Goal: Task Accomplishment & Management: Complete application form

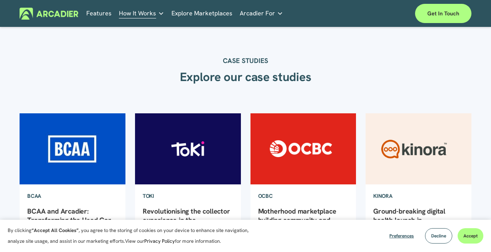
click at [208, 12] on link "Explore Marketplaces" at bounding box center [201, 14] width 61 height 12
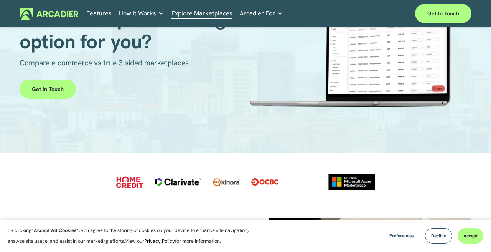
scroll to position [75, 0]
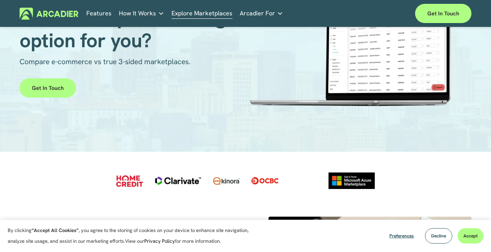
click at [231, 183] on div at bounding box center [225, 180] width 27 height 11
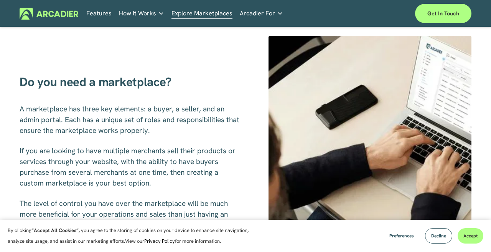
scroll to position [260, 0]
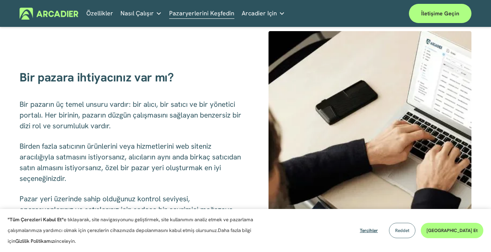
click at [409, 227] on span "Reddet" at bounding box center [402, 230] width 14 height 6
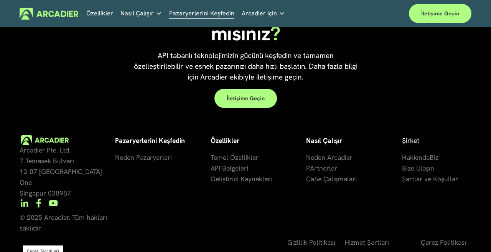
scroll to position [1580, 0]
click at [100, 13] on link "Özellikler" at bounding box center [99, 14] width 27 height 12
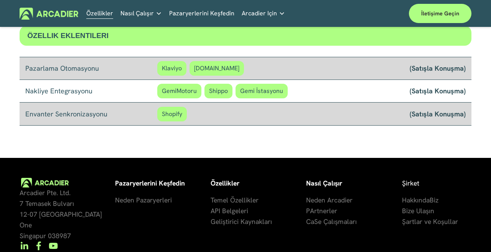
scroll to position [652, 0]
click at [231, 212] on span "API Belgeleri" at bounding box center [229, 210] width 38 height 9
click at [260, 221] on span "Geliştirici Kaynakları" at bounding box center [240, 221] width 61 height 9
click at [327, 211] on span "Artnerler" at bounding box center [323, 210] width 27 height 9
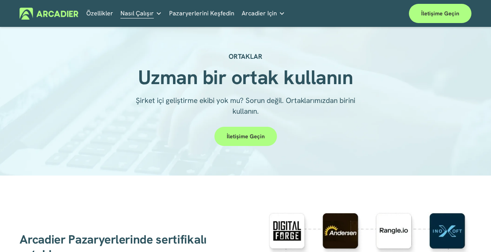
click at [218, 12] on link "Pazaryerlerini Keşfedin" at bounding box center [201, 14] width 65 height 12
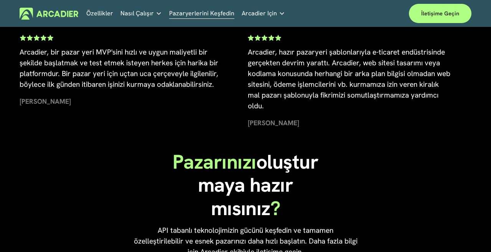
scroll to position [1409, 0]
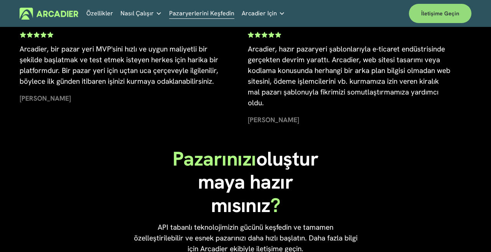
click at [414, 11] on link "İletişime Geçin" at bounding box center [440, 13] width 62 height 19
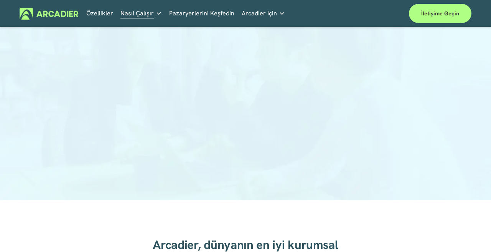
scroll to position [123, 0]
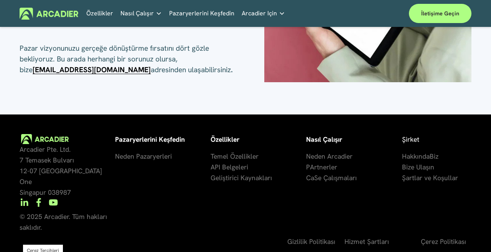
scroll to position [225, 0]
